Goal: Task Accomplishment & Management: Use online tool/utility

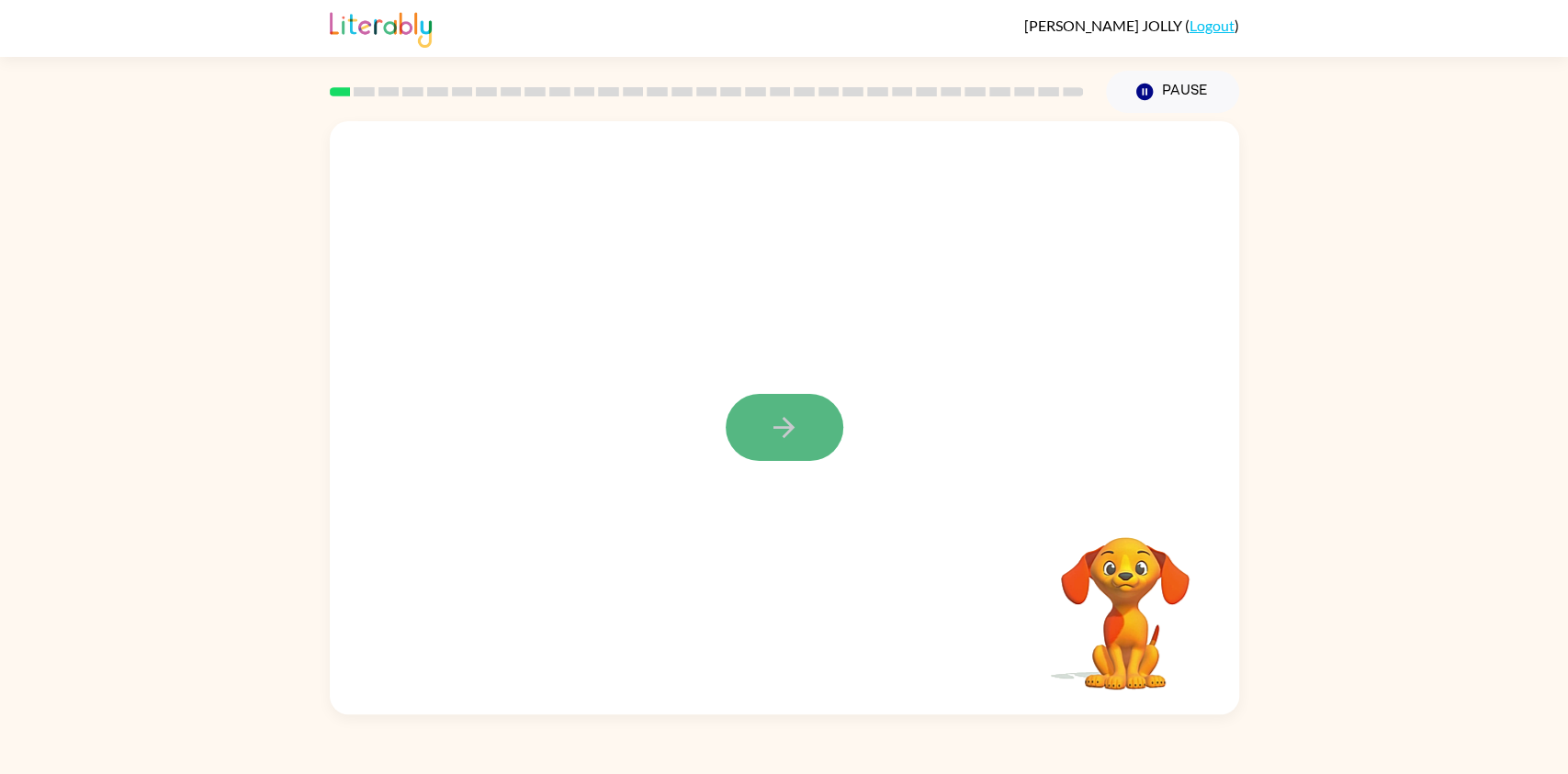
click at [812, 453] on button "button" at bounding box center [785, 427] width 118 height 67
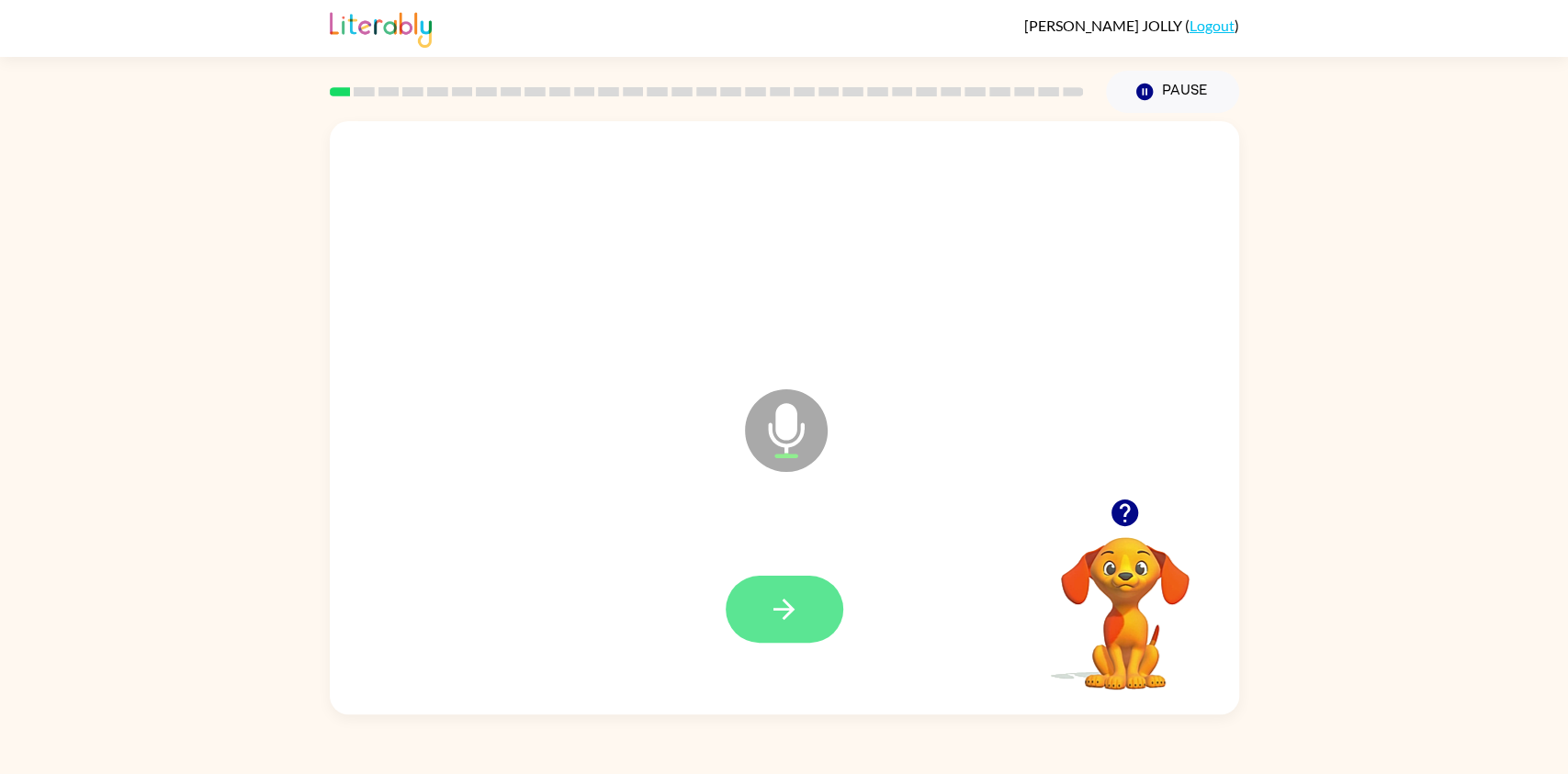
click at [780, 601] on icon "button" at bounding box center [784, 609] width 32 height 32
click at [774, 612] on icon "button" at bounding box center [784, 610] width 22 height 22
click at [1144, 506] on button "button" at bounding box center [1125, 513] width 47 height 47
drag, startPoint x: 716, startPoint y: 624, endPoint x: 834, endPoint y: 603, distance: 119.9
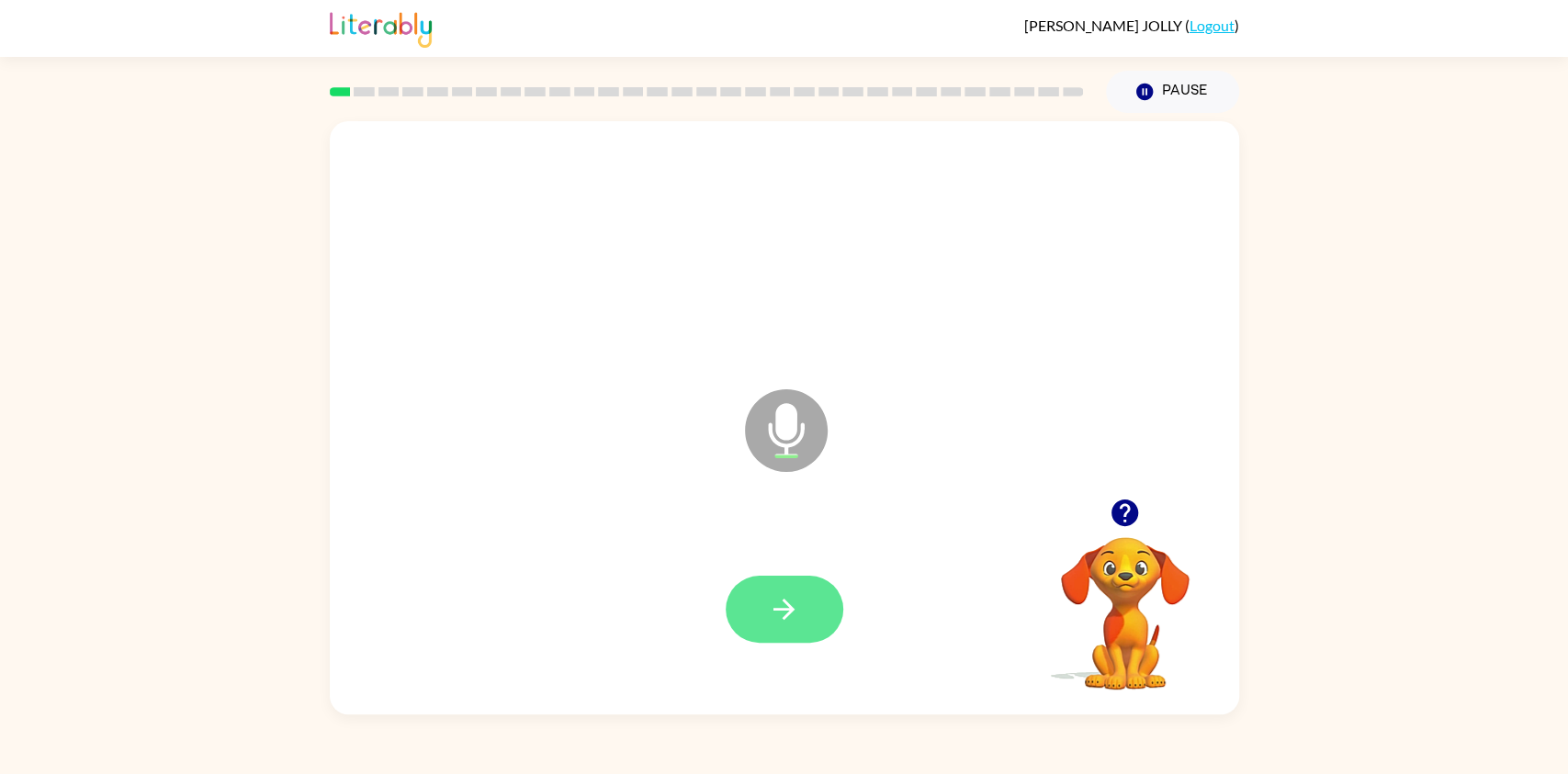
click at [834, 603] on div at bounding box center [784, 610] width 872 height 174
click at [834, 603] on button "button" at bounding box center [785, 609] width 118 height 67
click at [779, 636] on button "button" at bounding box center [785, 609] width 118 height 67
click at [778, 597] on icon "button" at bounding box center [784, 609] width 32 height 32
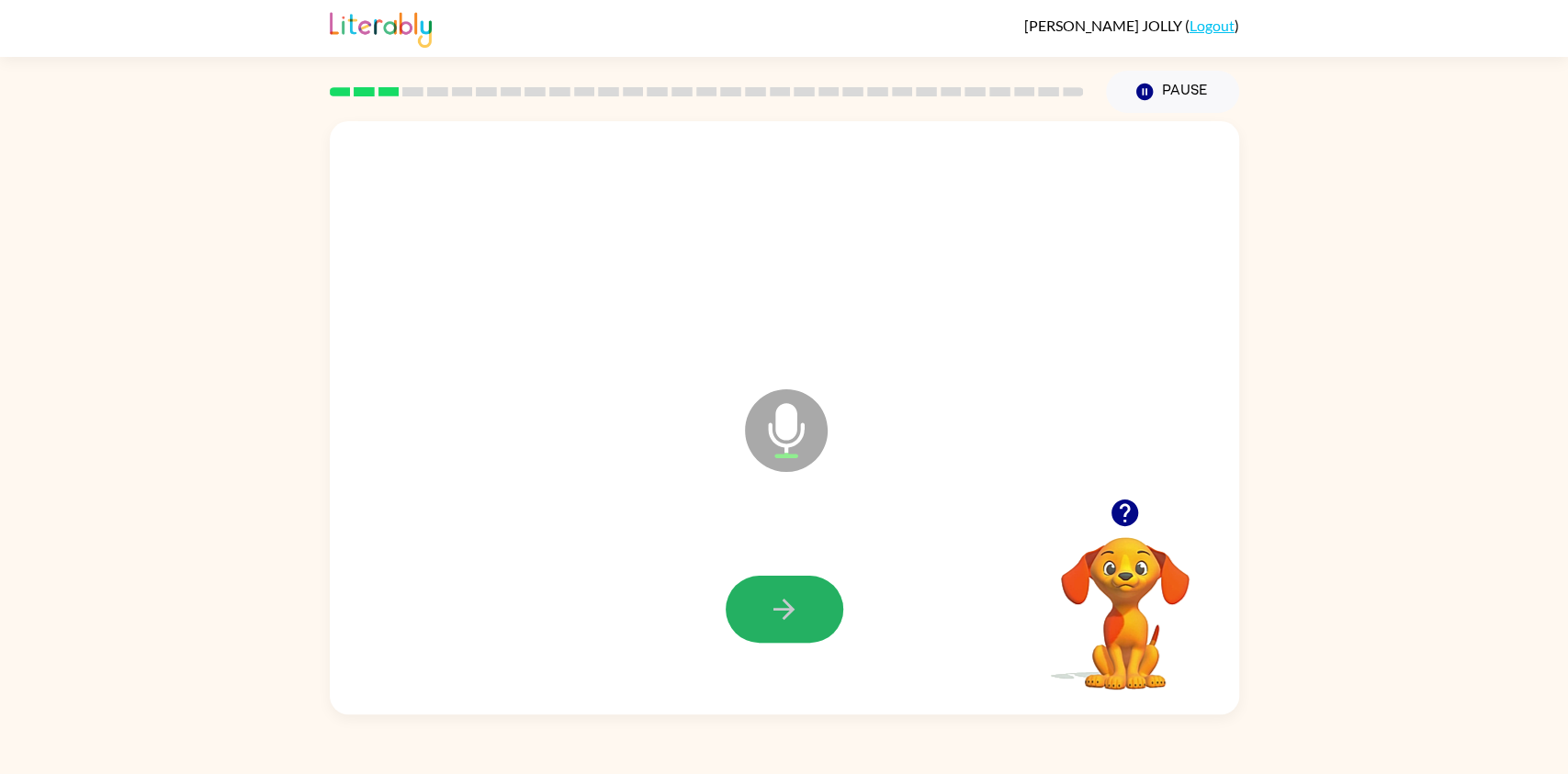
click at [778, 597] on icon "button" at bounding box center [784, 609] width 32 height 32
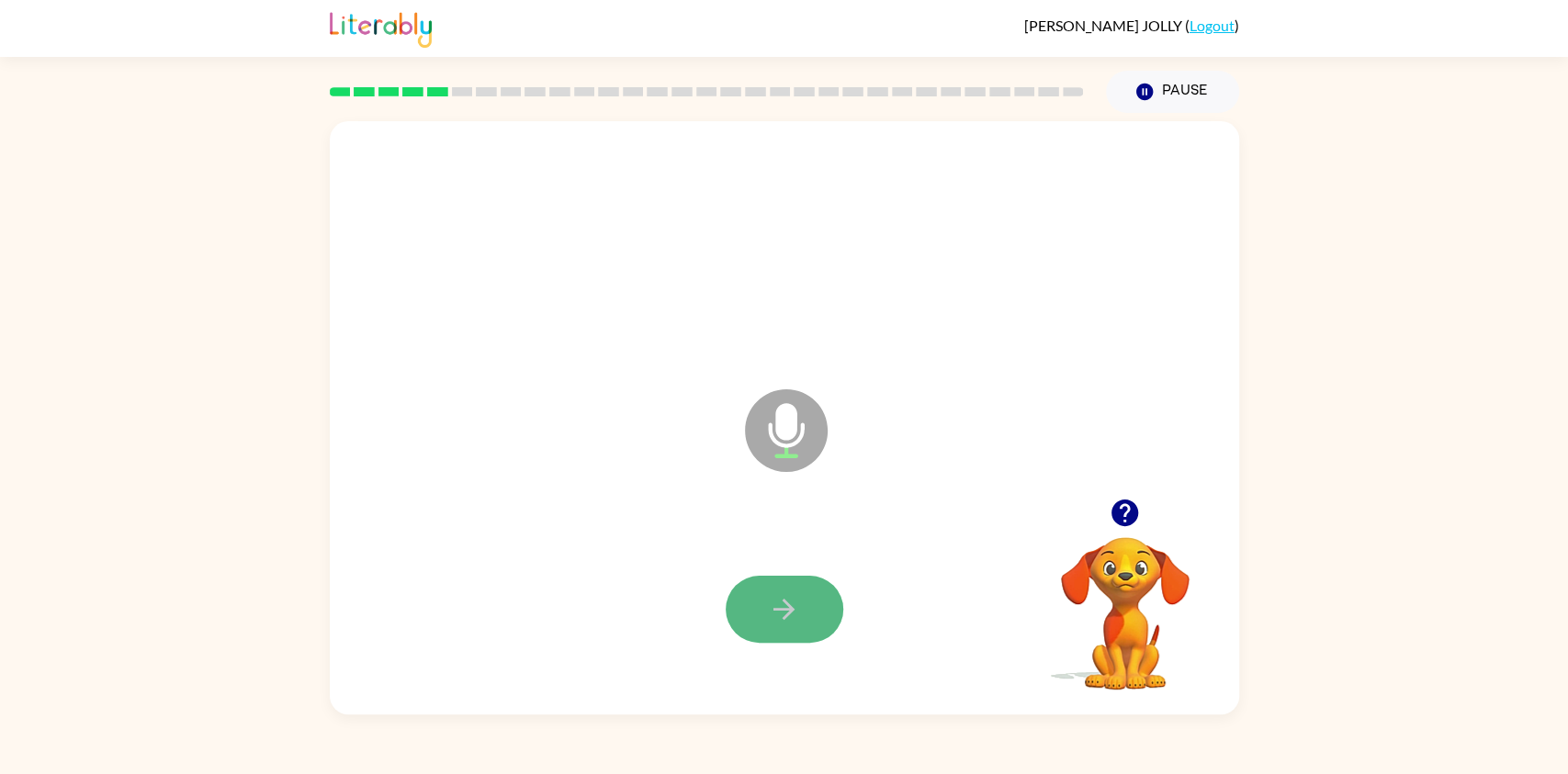
click at [782, 626] on icon "button" at bounding box center [784, 609] width 32 height 32
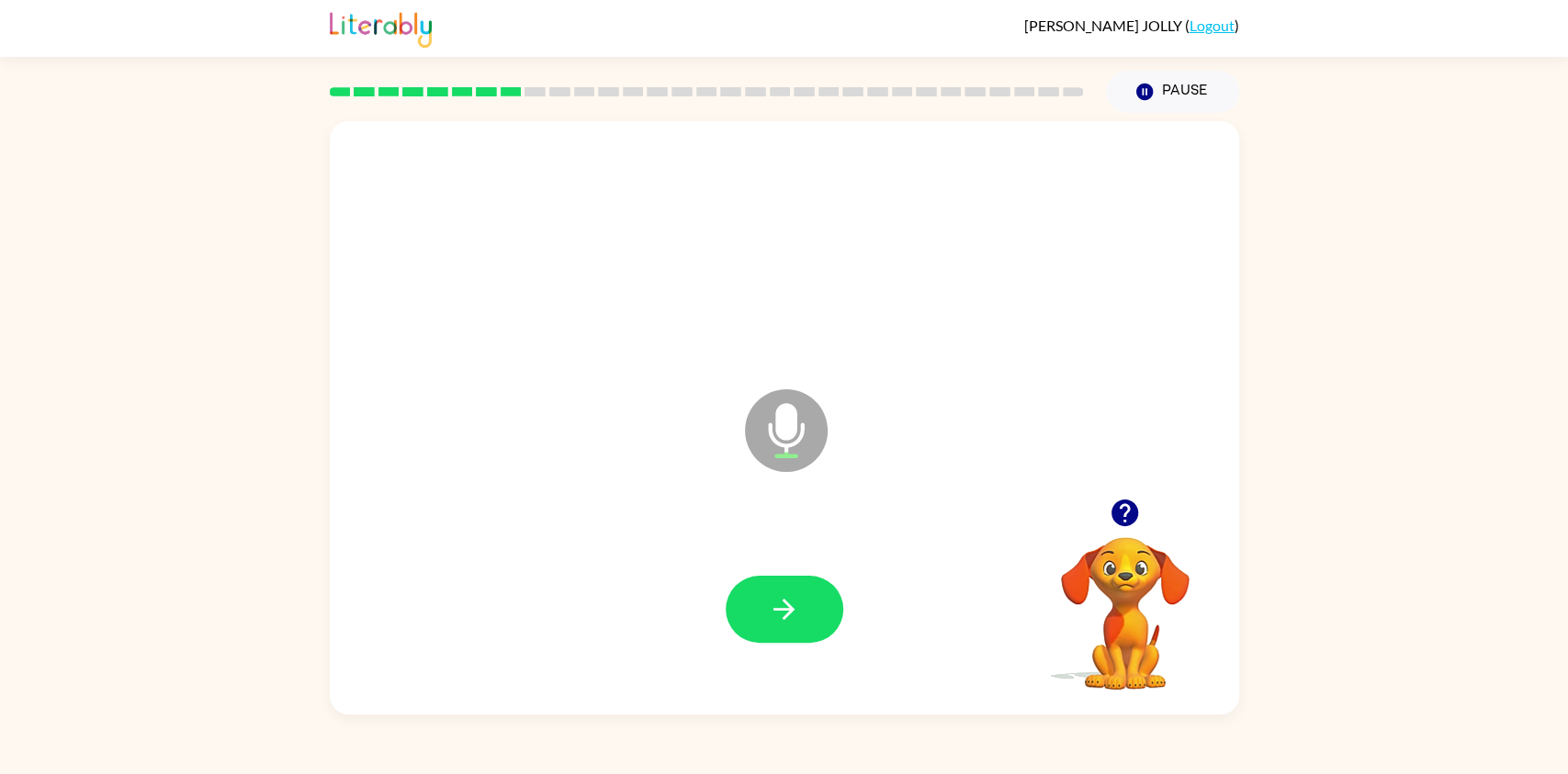
click at [782, 626] on icon "button" at bounding box center [784, 609] width 32 height 32
drag, startPoint x: 1137, startPoint y: 522, endPoint x: 779, endPoint y: 602, distance: 366.8
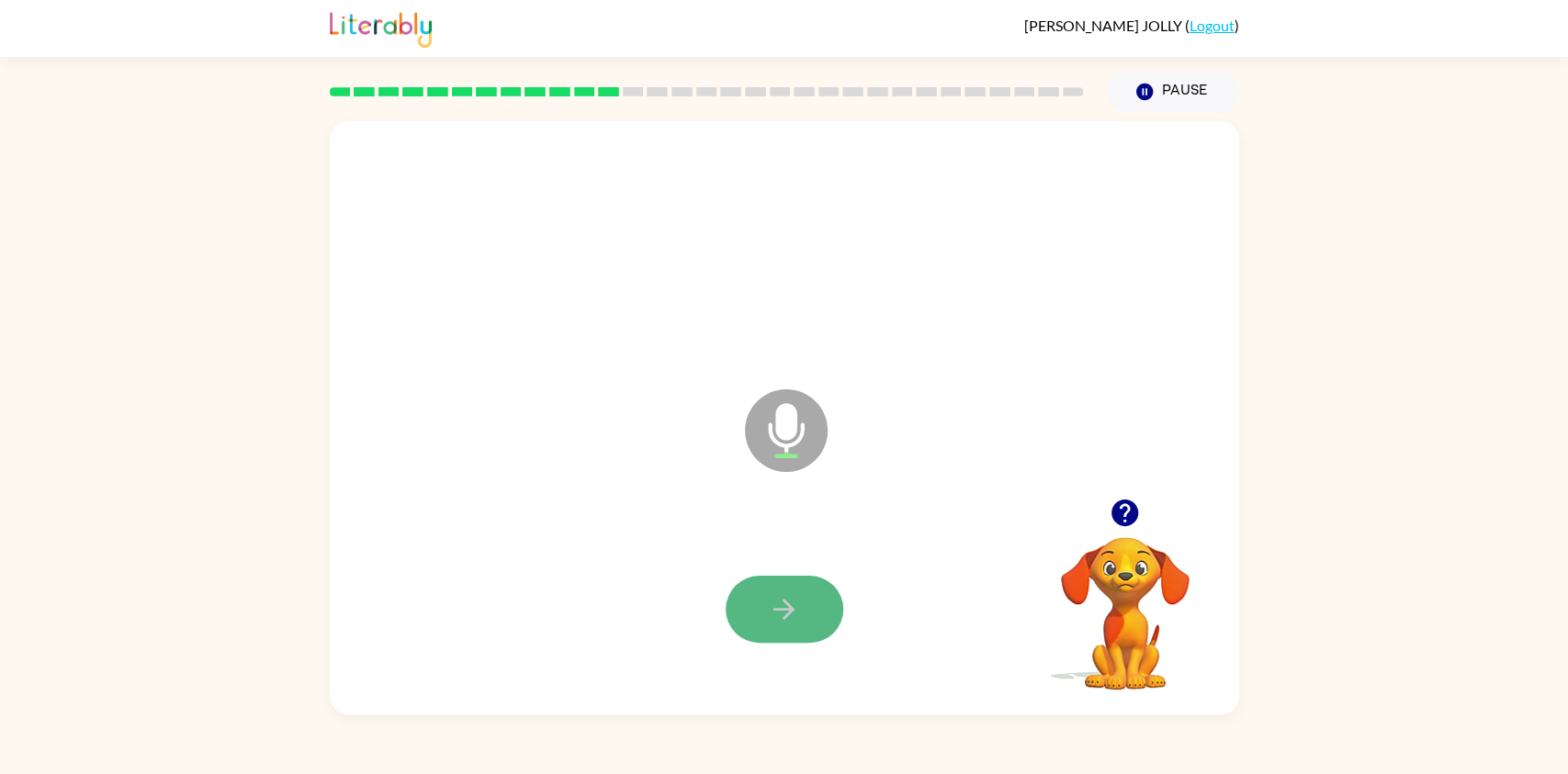
click at [779, 602] on icon "button" at bounding box center [784, 609] width 32 height 32
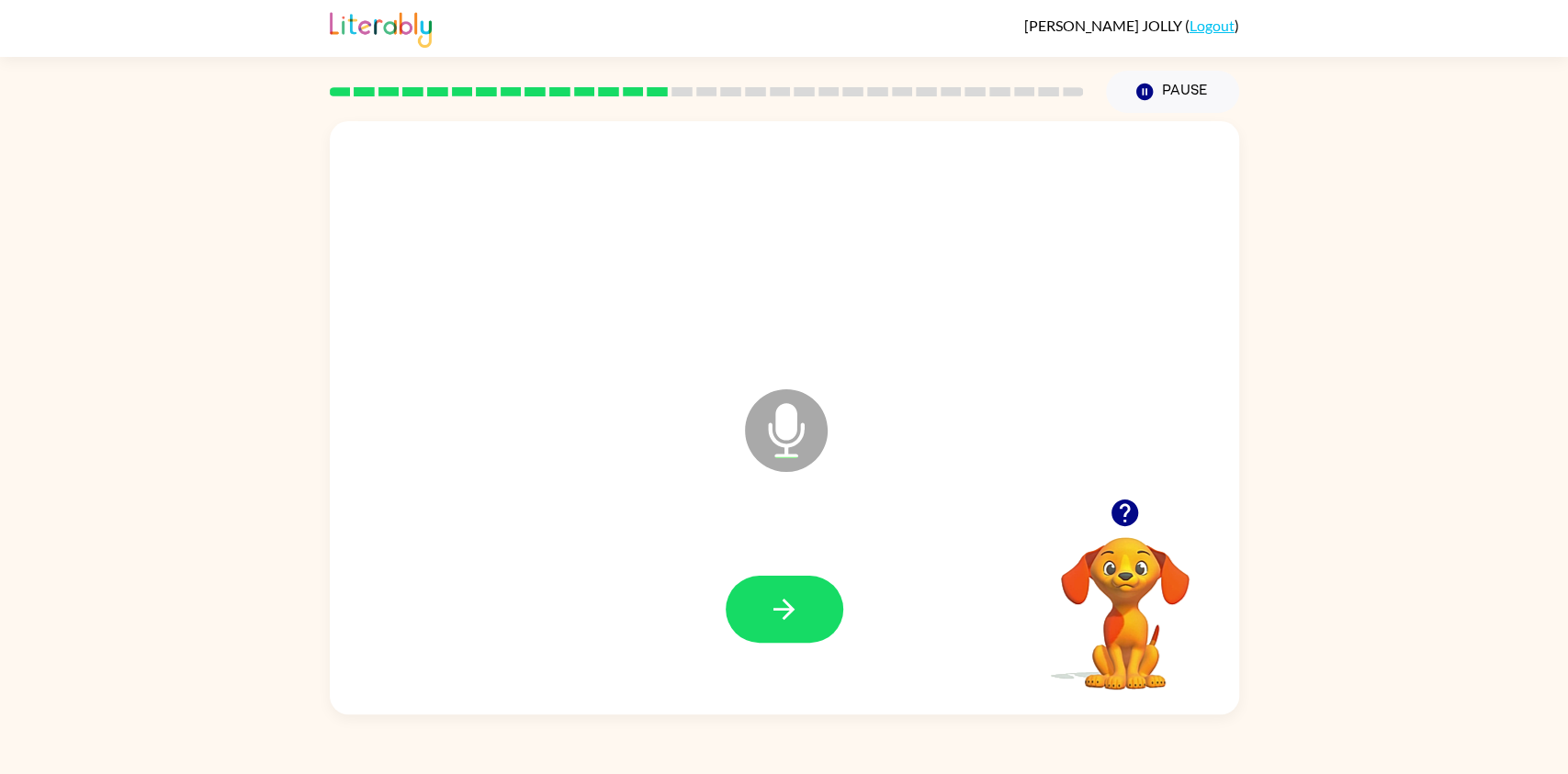
click at [779, 602] on icon "button" at bounding box center [784, 609] width 32 height 32
click at [1121, 514] on icon "button" at bounding box center [1125, 513] width 27 height 27
click at [789, 599] on icon "button" at bounding box center [784, 609] width 32 height 32
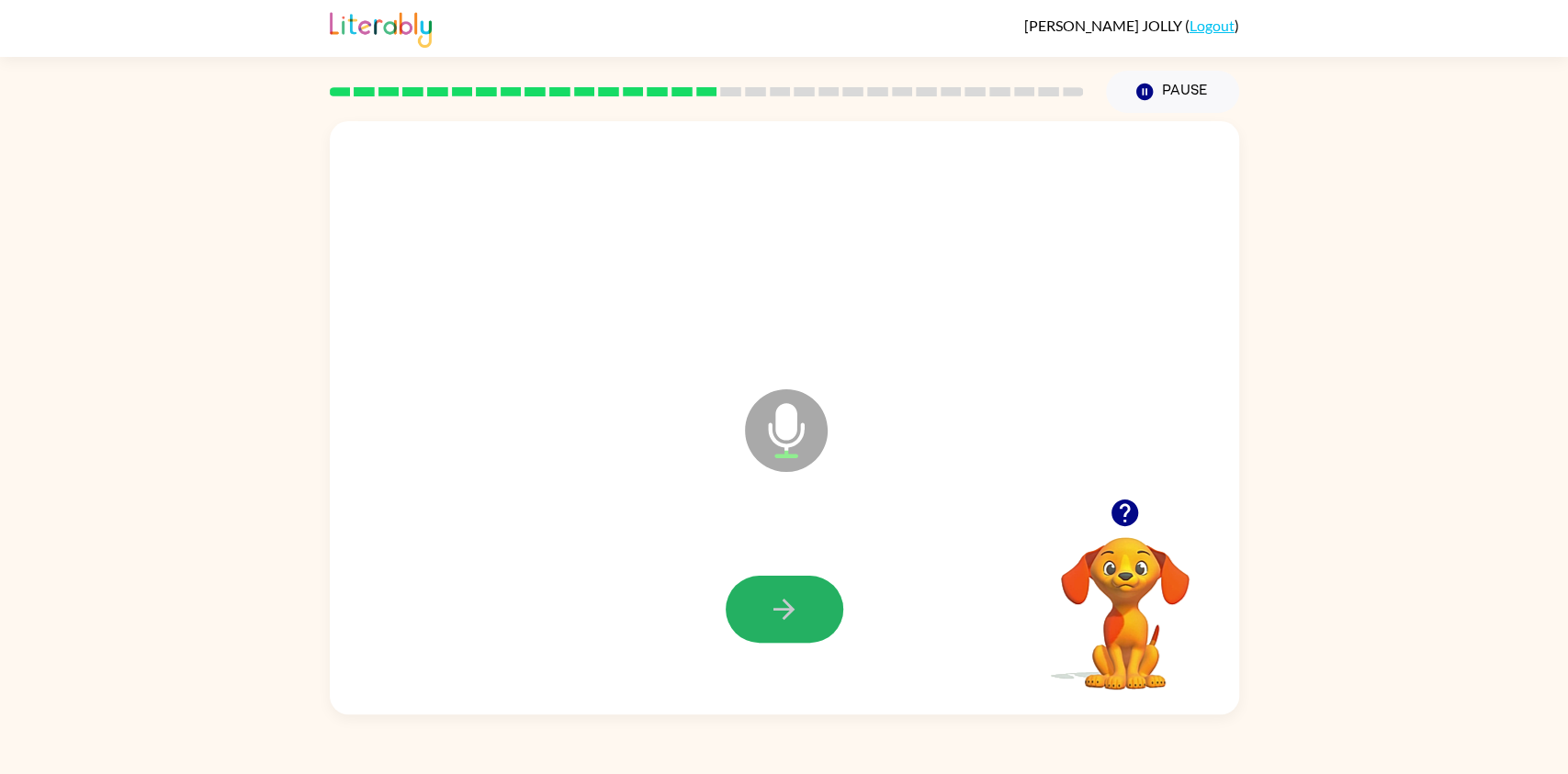
click at [789, 599] on icon "button" at bounding box center [784, 609] width 32 height 32
click at [790, 597] on icon "button" at bounding box center [784, 609] width 32 height 32
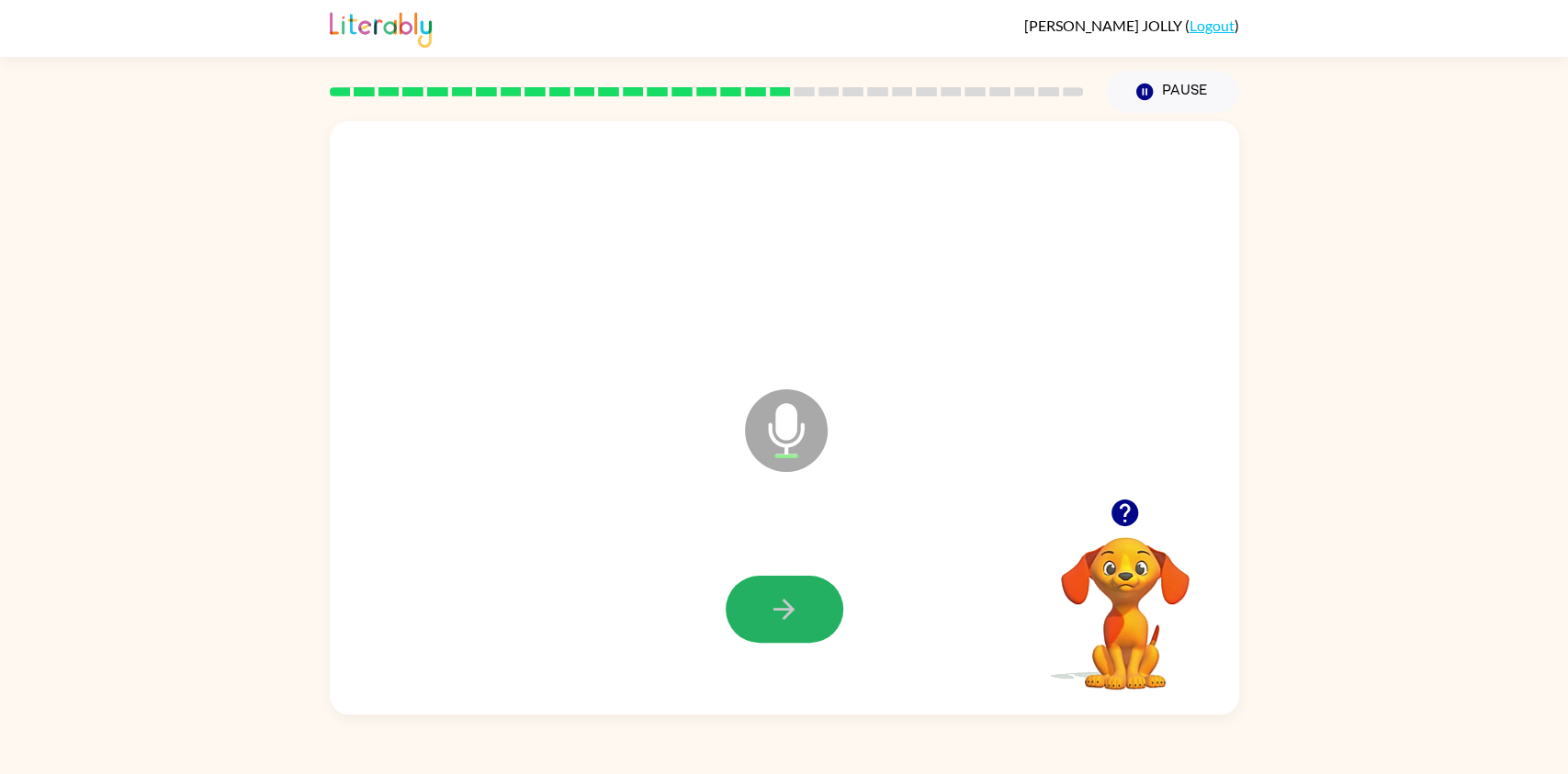
click at [790, 597] on icon "button" at bounding box center [784, 609] width 32 height 32
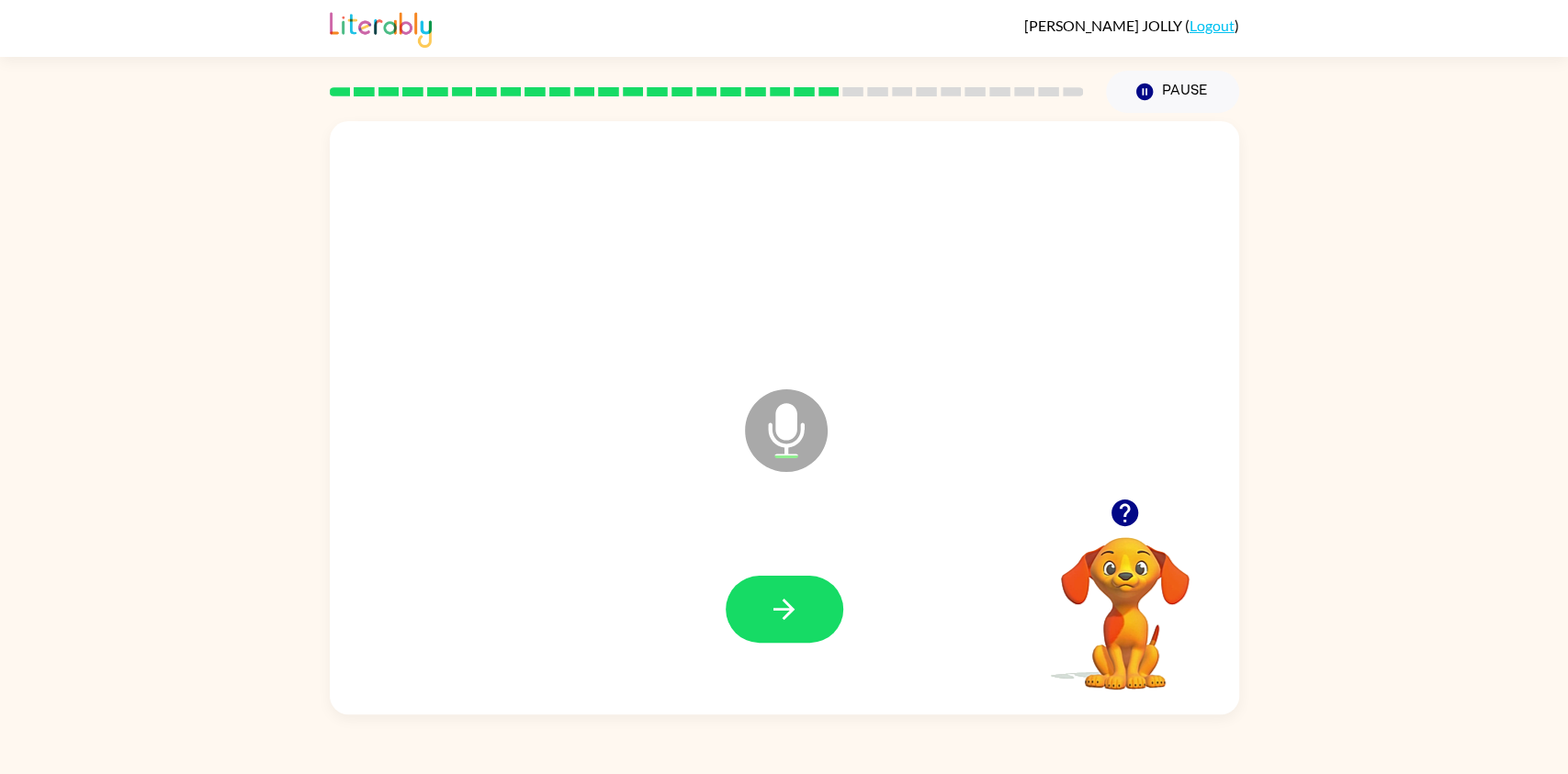
click at [790, 597] on icon "button" at bounding box center [784, 609] width 32 height 32
drag, startPoint x: 1122, startPoint y: 507, endPoint x: 801, endPoint y: 592, distance: 332.1
click at [801, 592] on button "button" at bounding box center [785, 609] width 118 height 67
click at [770, 611] on icon "button" at bounding box center [784, 609] width 32 height 32
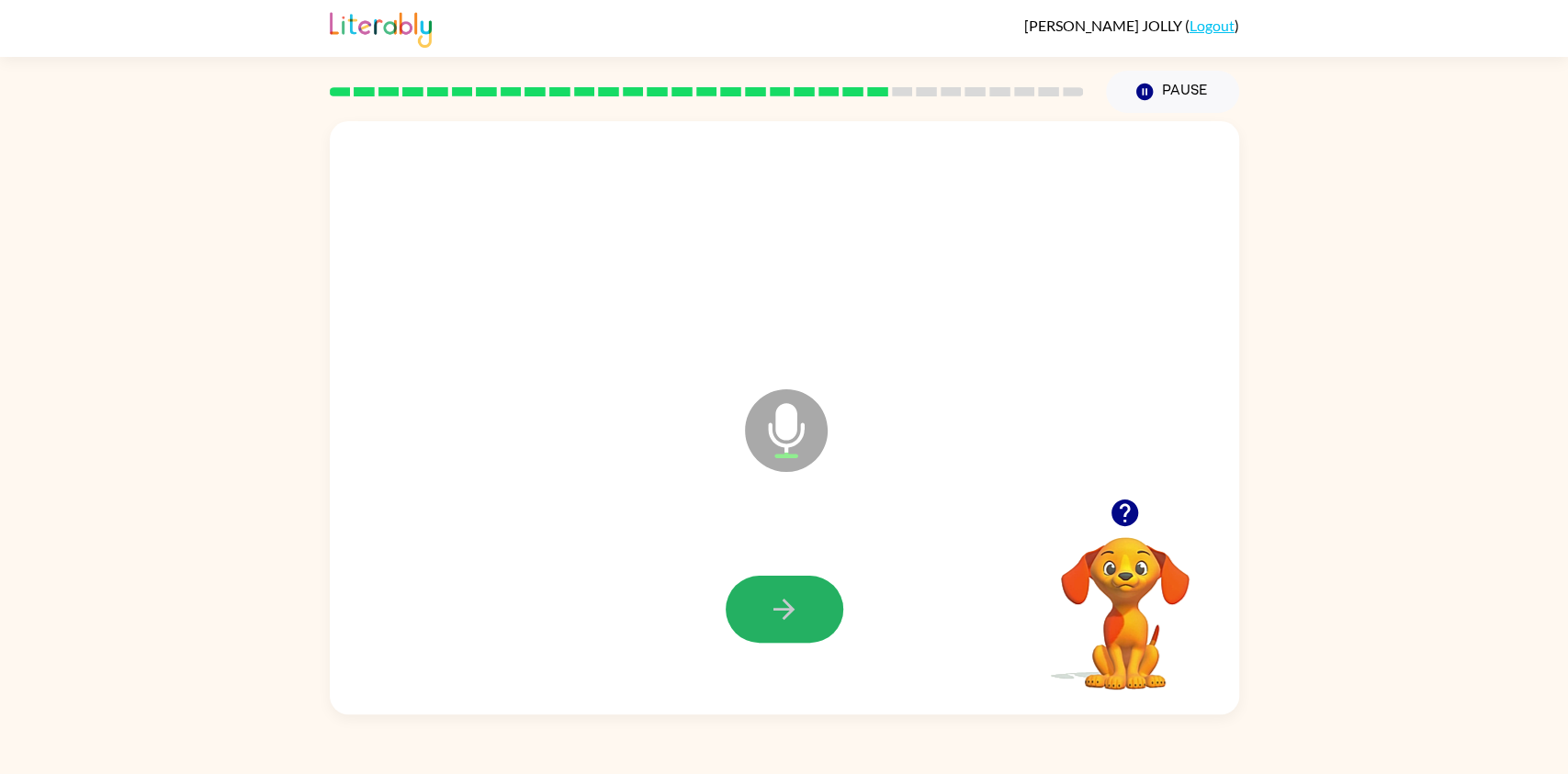
click at [770, 611] on icon "button" at bounding box center [784, 609] width 32 height 32
click at [770, 609] on icon "button" at bounding box center [784, 609] width 32 height 32
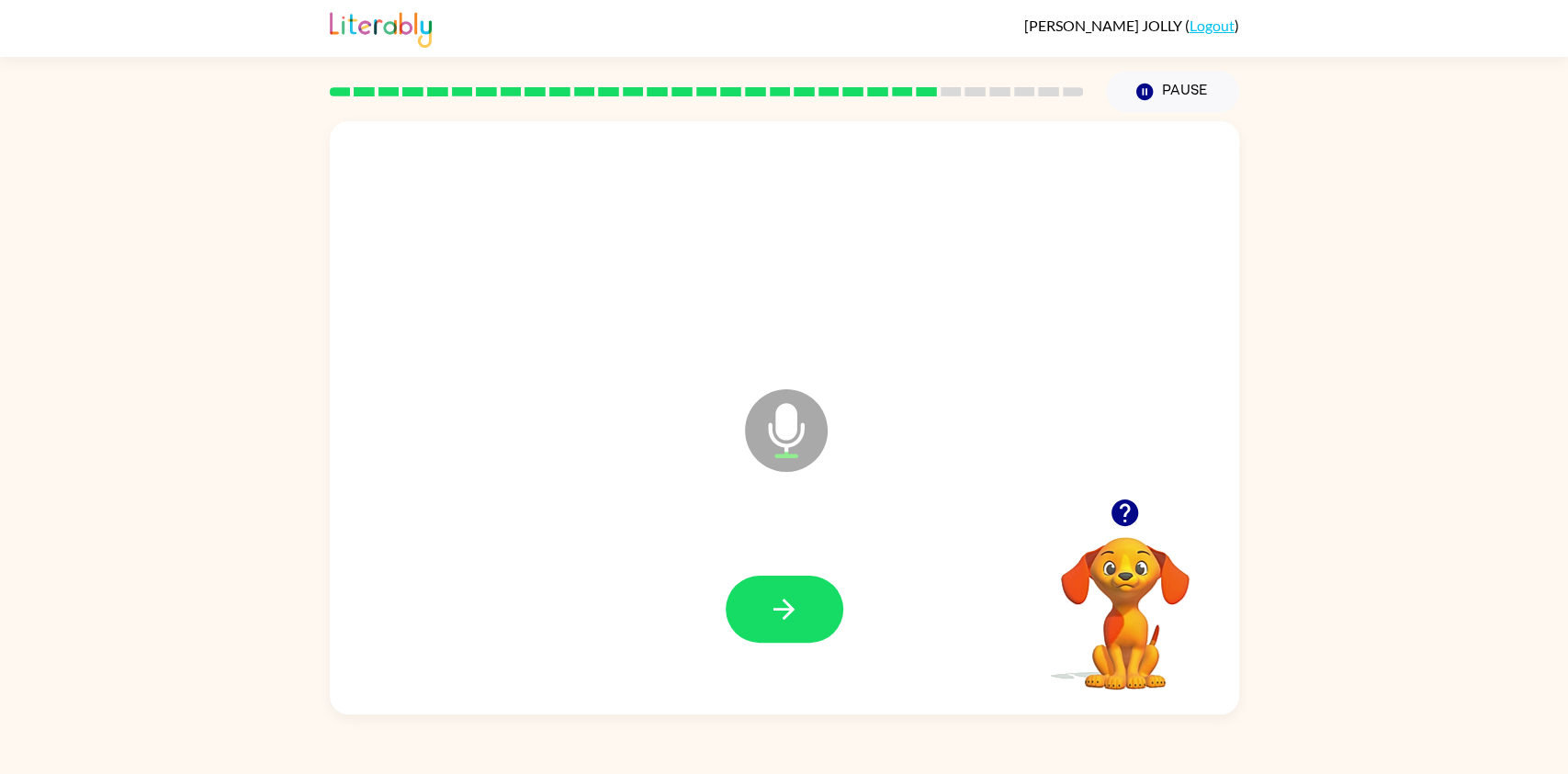
click at [770, 609] on icon "button" at bounding box center [784, 609] width 32 height 32
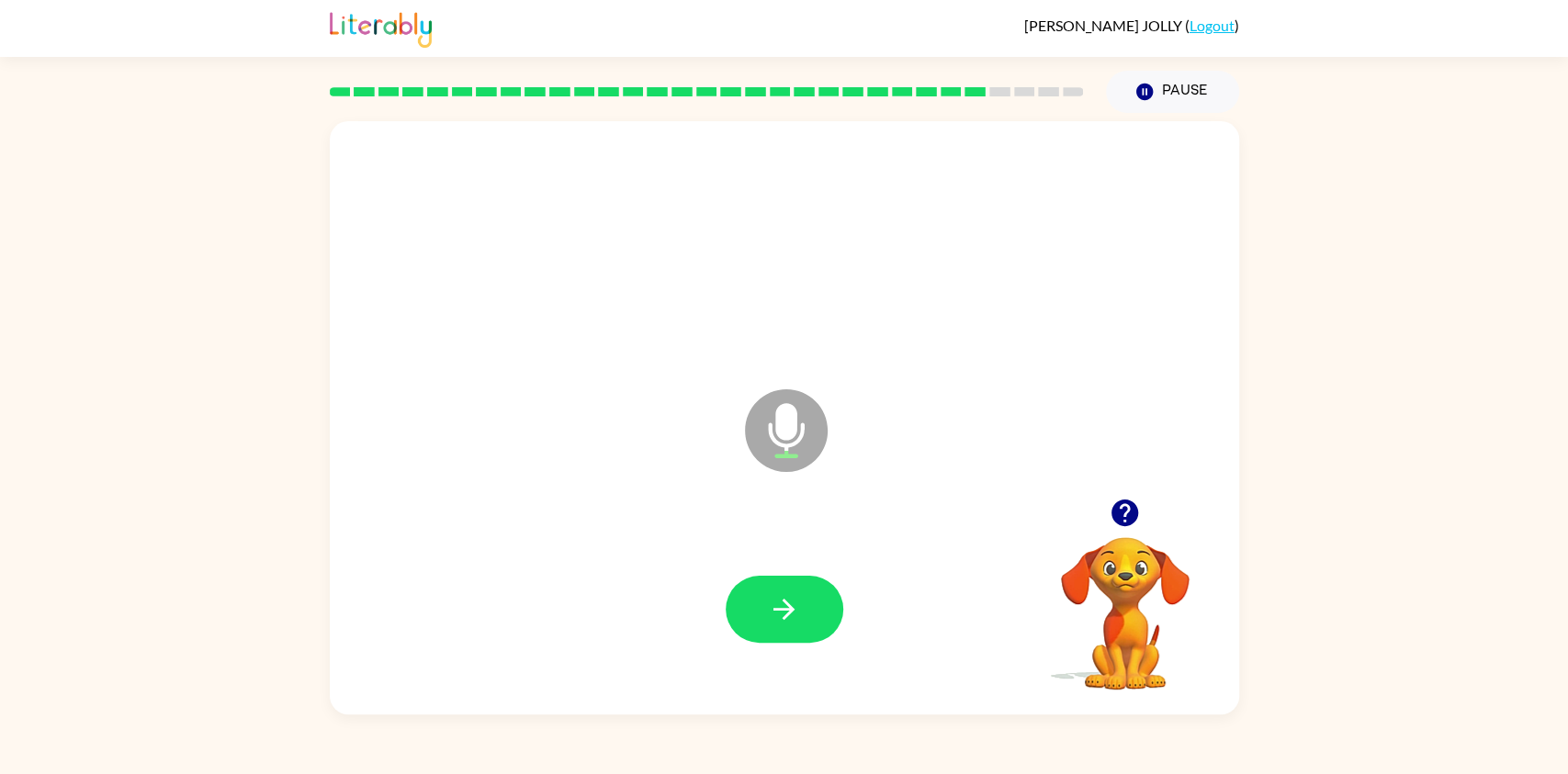
click at [770, 609] on icon "button" at bounding box center [784, 609] width 32 height 32
click at [770, 609] on div at bounding box center [785, 609] width 118 height 67
click at [770, 609] on icon "button" at bounding box center [784, 609] width 32 height 32
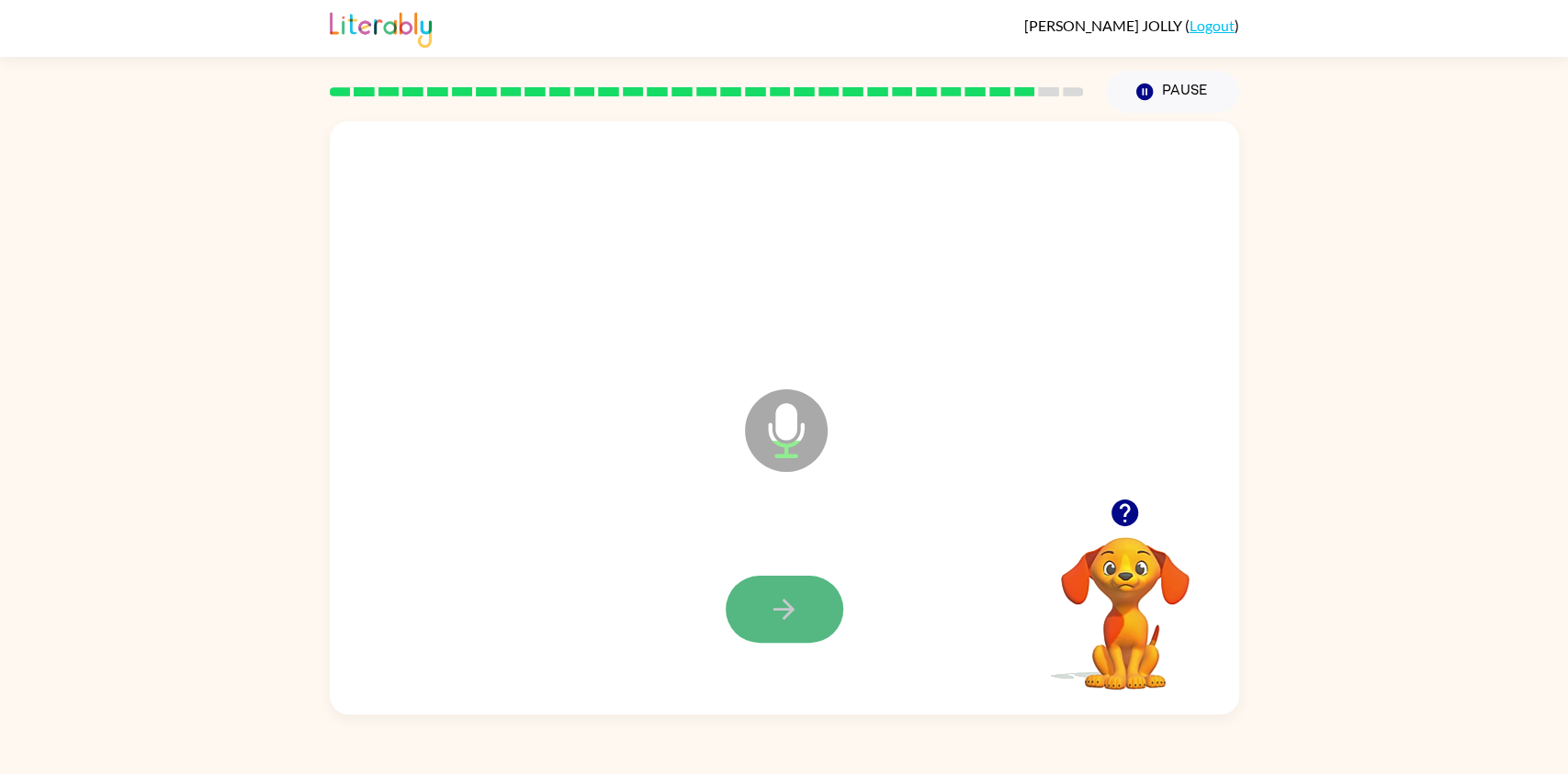
click at [786, 605] on icon "button" at bounding box center [784, 610] width 22 height 22
click at [1126, 512] on icon "button" at bounding box center [1125, 513] width 27 height 27
